Goal: Find contact information: Find contact information

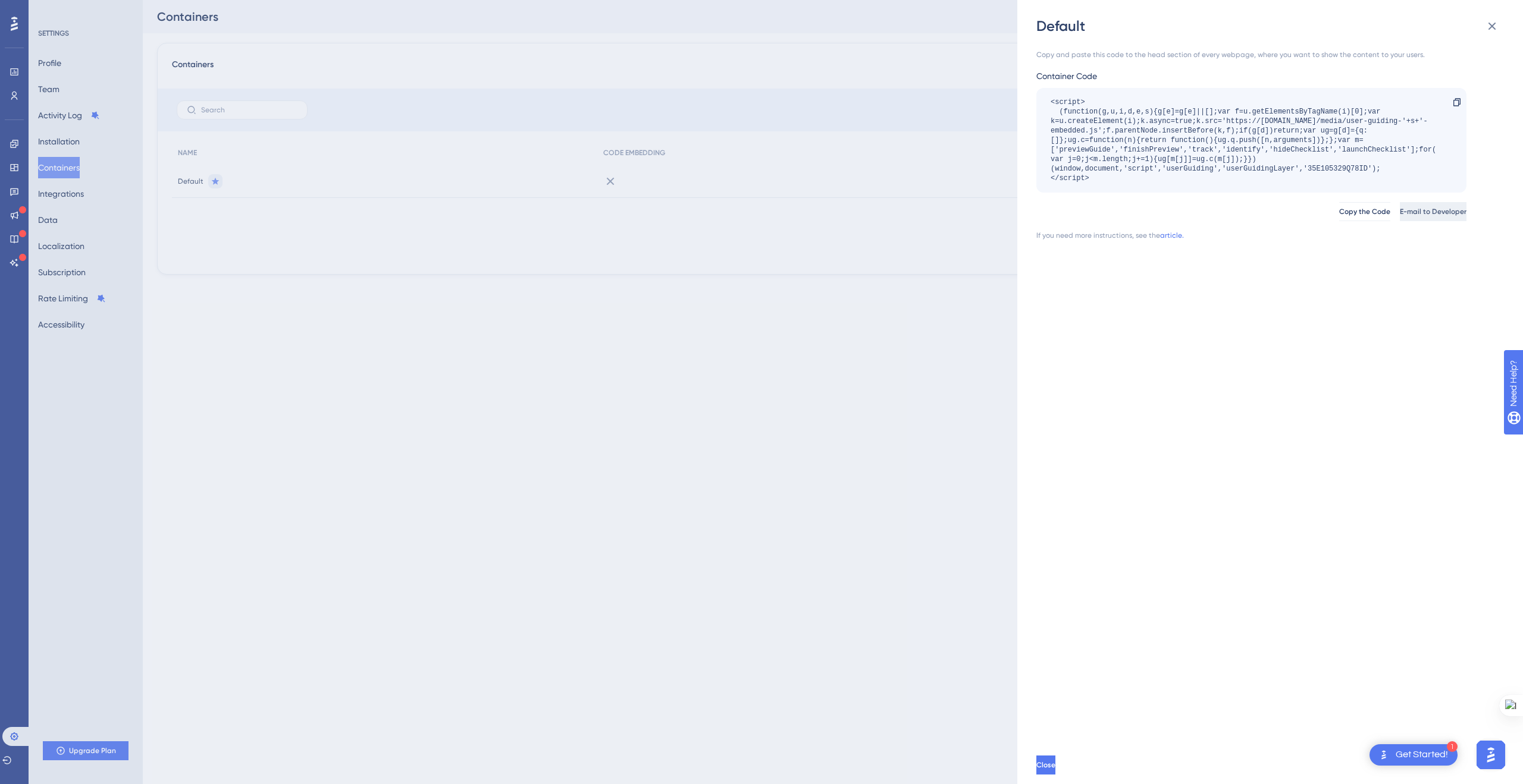
click at [1455, 205] on button "E-mail to Developer" at bounding box center [1433, 212] width 67 height 19
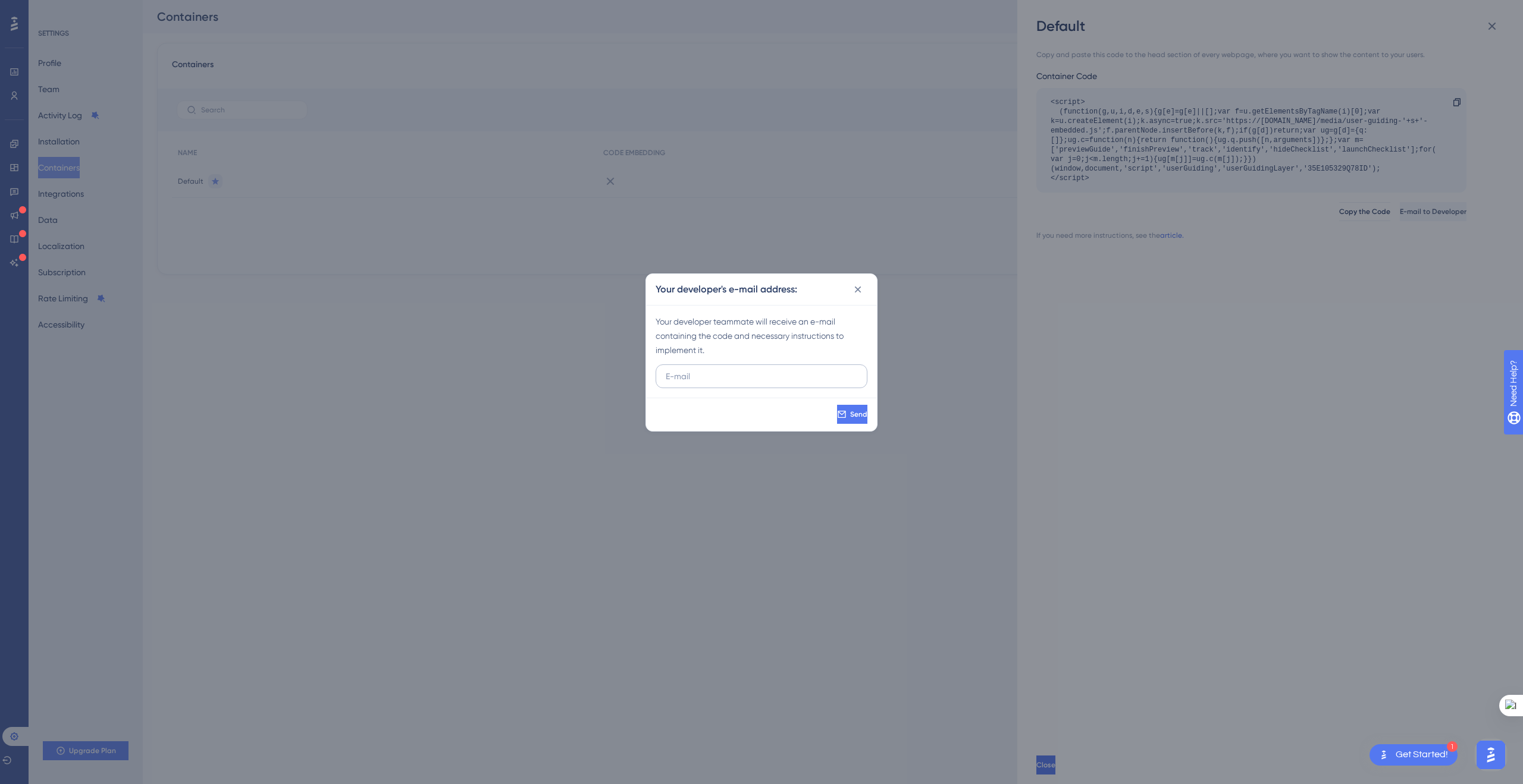
click at [786, 374] on input "text" at bounding box center [762, 375] width 192 height 13
type input "[EMAIL_ADDRESS]"
click at [837, 415] on icon at bounding box center [841, 414] width 9 height 9
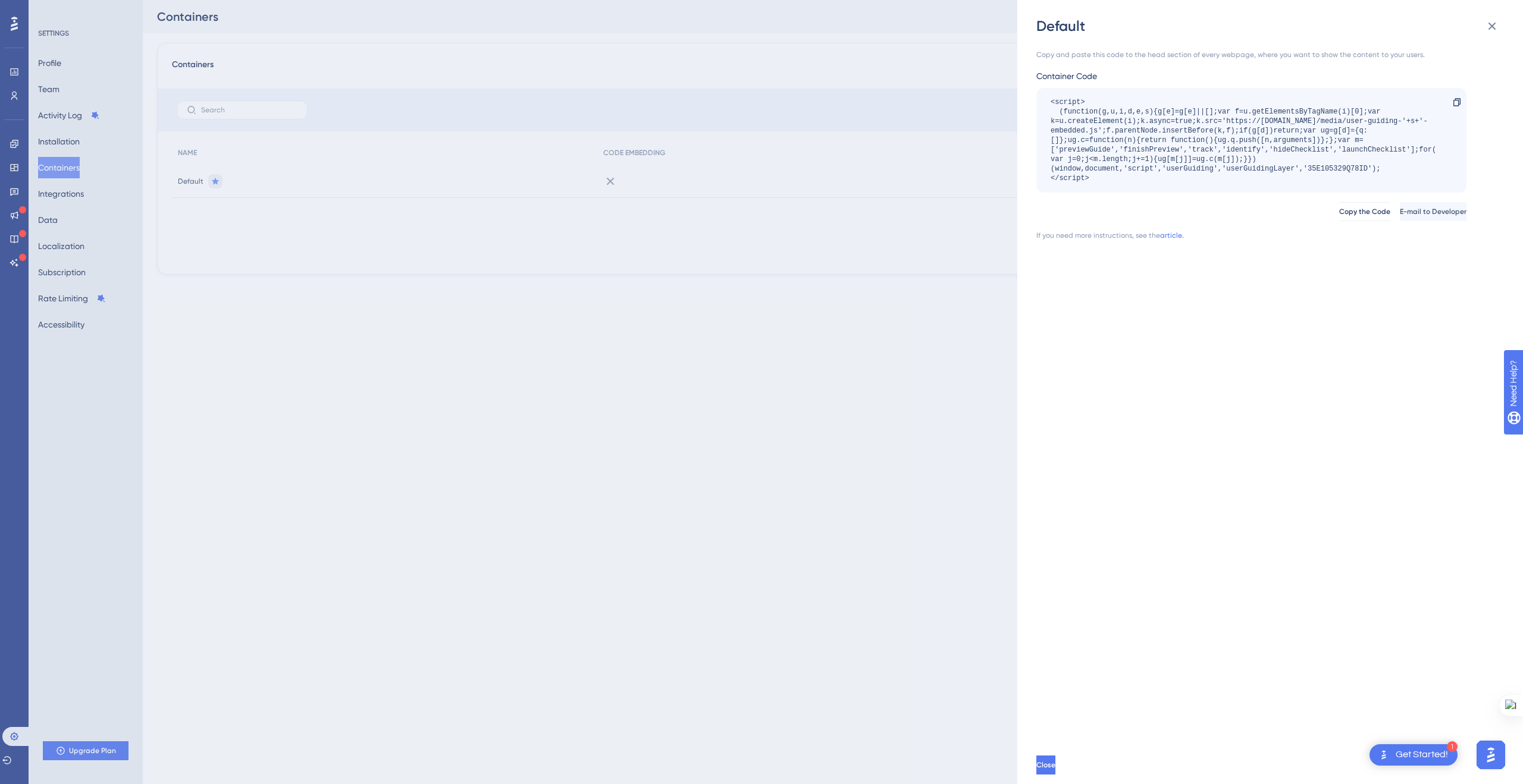
click at [225, 211] on div "Default Copy and paste this code to the head section of every webpage, where yo…" at bounding box center [762, 392] width 1523 height 784
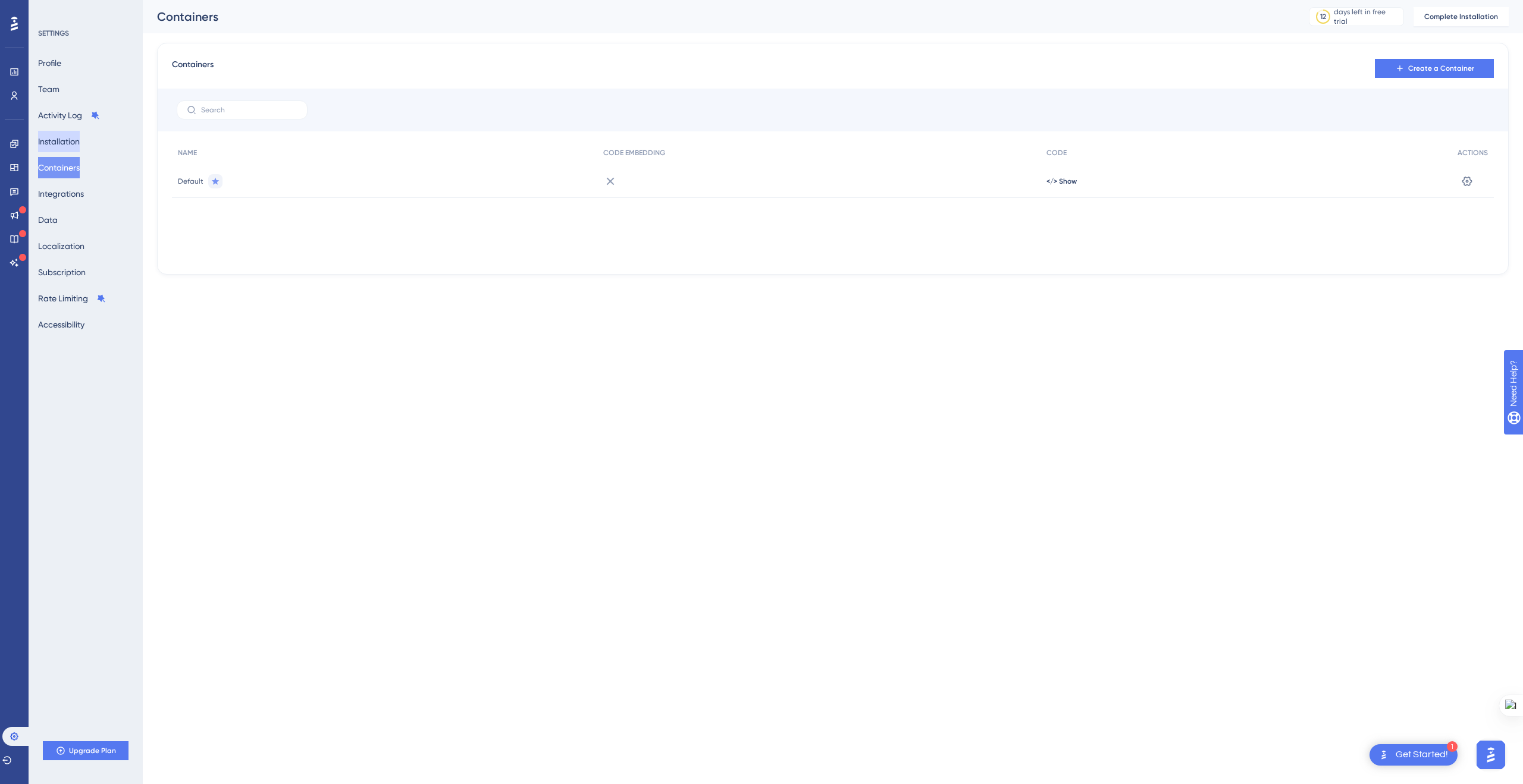
click at [53, 136] on button "Installation" at bounding box center [59, 141] width 42 height 21
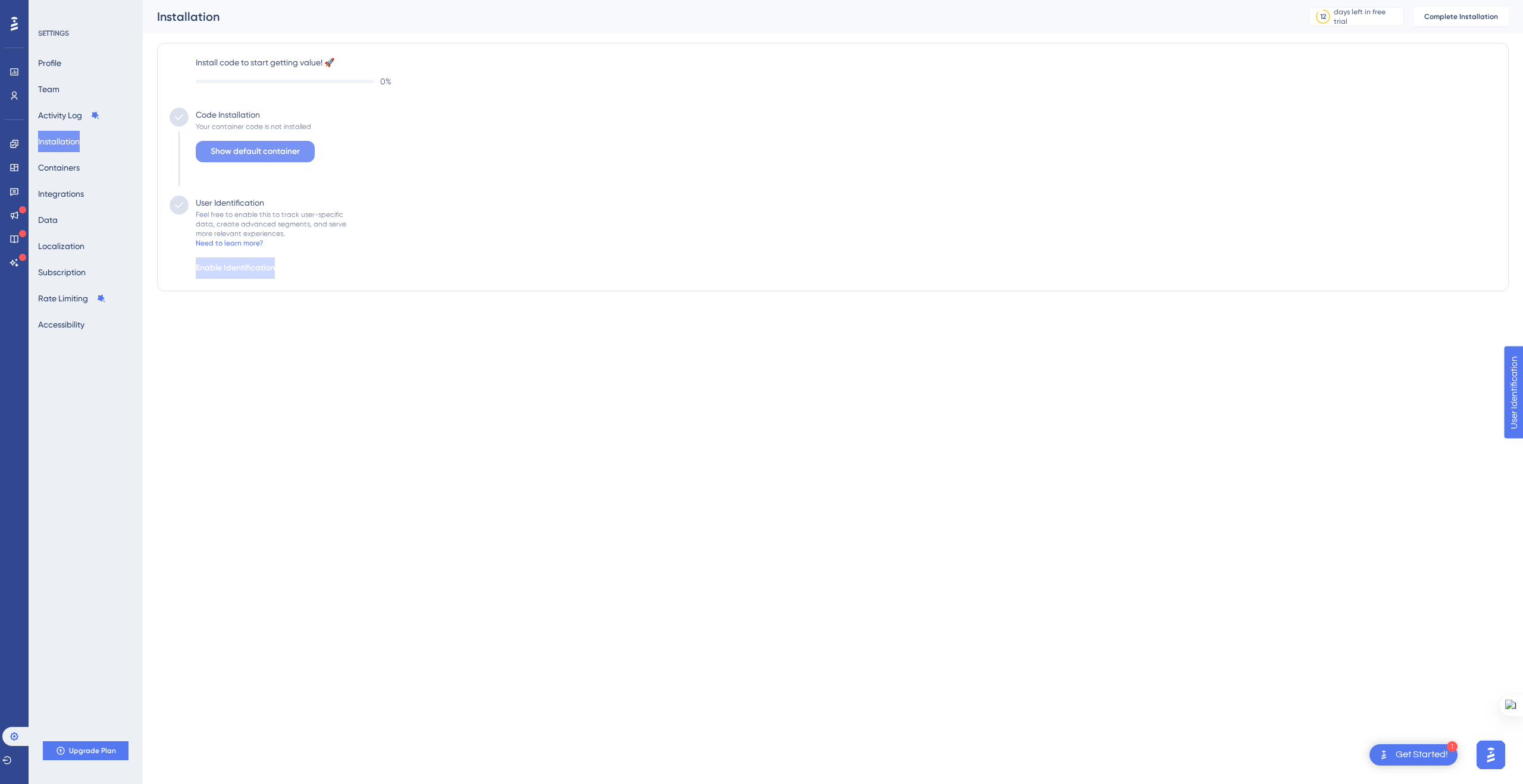
click at [263, 158] on span "Show default container" at bounding box center [254, 151] width 89 height 14
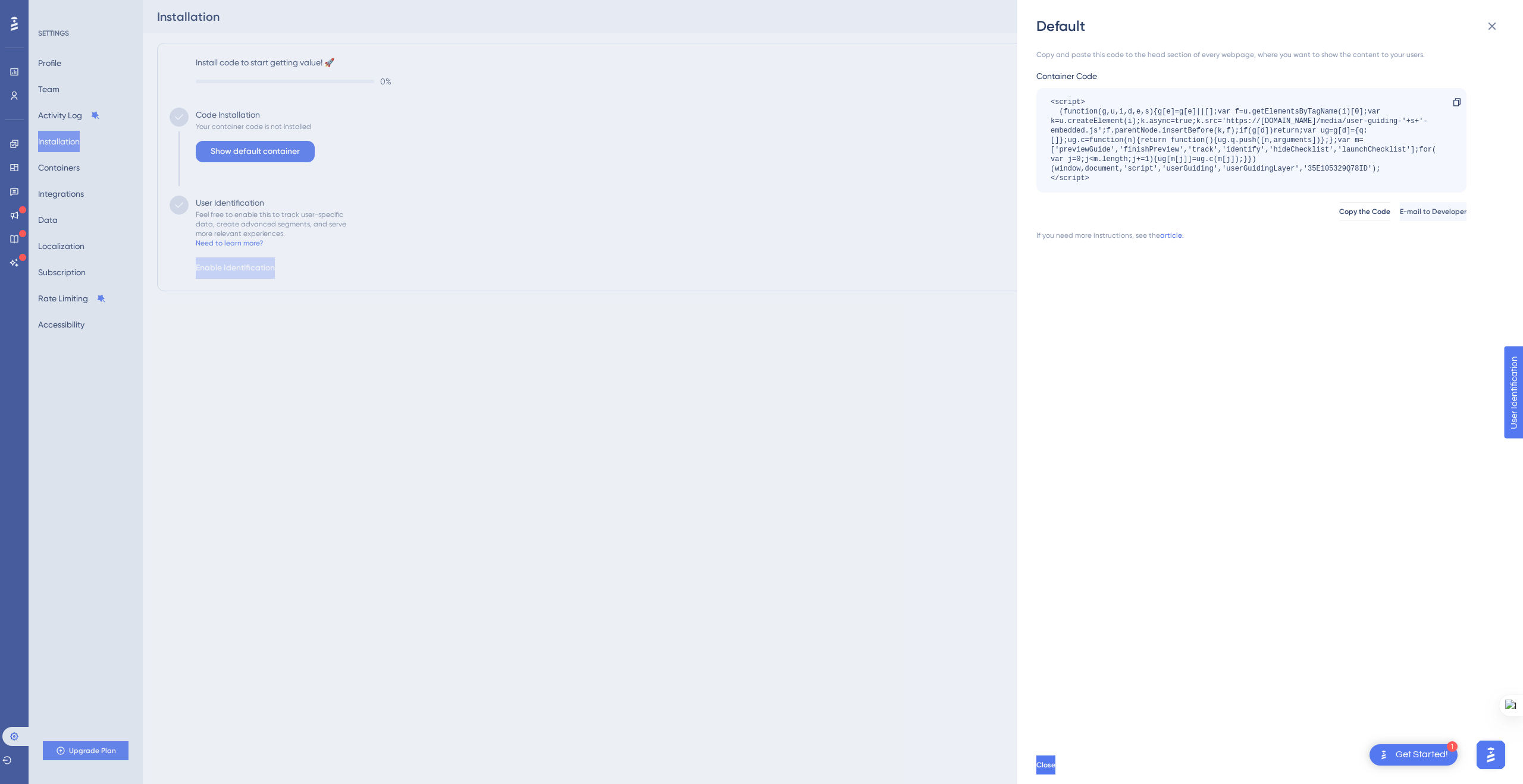
click at [253, 242] on div "Default Copy and paste this code to the head section of every webpage, where yo…" at bounding box center [762, 392] width 1523 height 784
